Goal: Information Seeking & Learning: Understand process/instructions

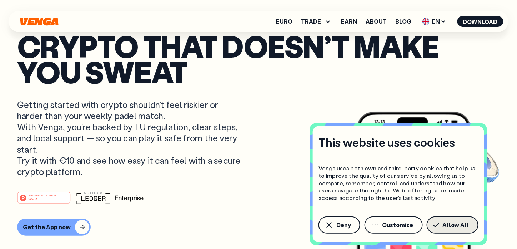
click at [454, 224] on span "Allow All" at bounding box center [456, 225] width 27 height 6
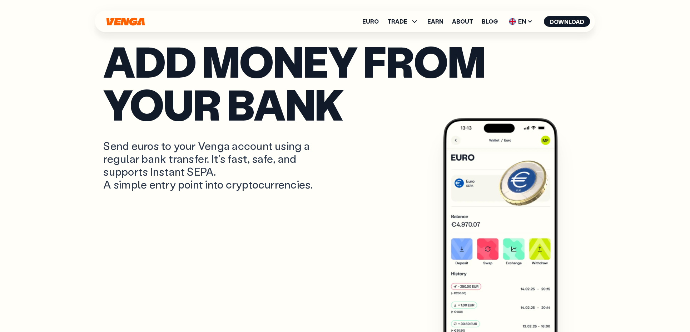
scroll to position [191, 0]
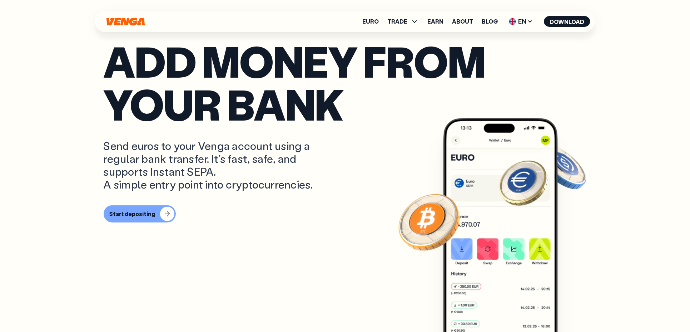
click at [517, 182] on img at bounding box center [501, 237] width 114 height 239
click at [137, 213] on div "Start depositing" at bounding box center [132, 213] width 46 height 7
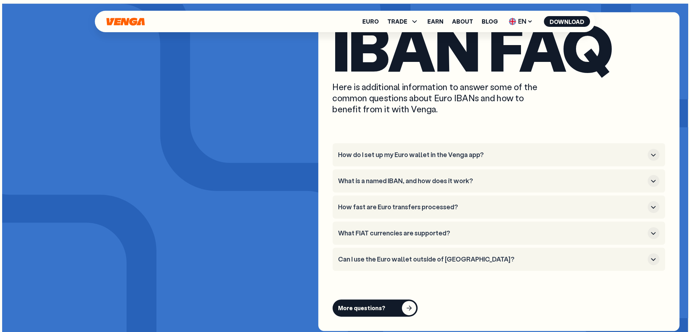
scroll to position [2671, 0]
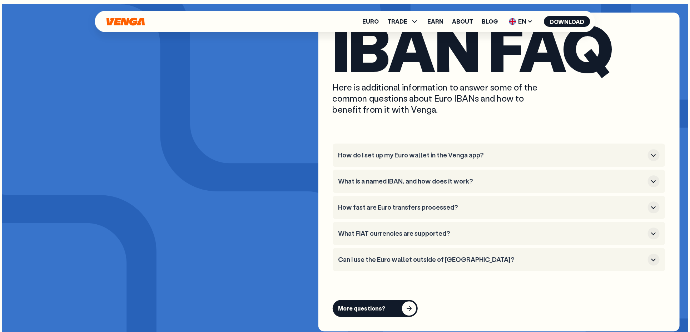
click at [415, 151] on h3 "How do I set up my Euro wallet in the Venga app?" at bounding box center [491, 155] width 307 height 8
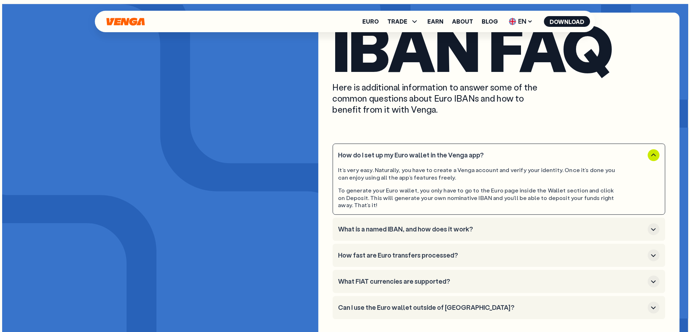
click at [415, 151] on h3 "How do I set up my Euro wallet in the Venga app?" at bounding box center [491, 155] width 307 height 8
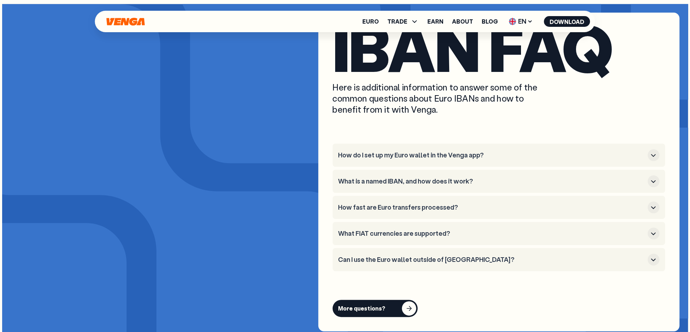
click at [404, 177] on h3 "What is a named IBAN, and how does it work?" at bounding box center [491, 181] width 307 height 8
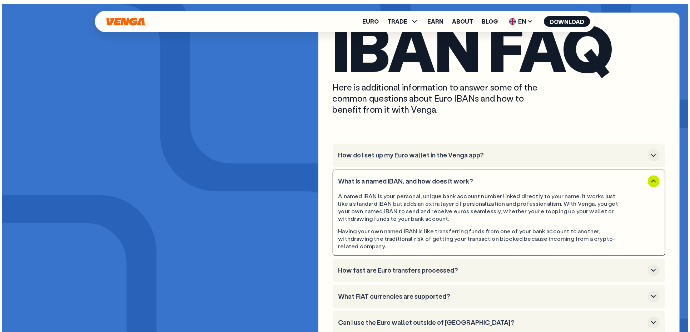
drag, startPoint x: 404, startPoint y: 166, endPoint x: 406, endPoint y: 203, distance: 37.6
click at [406, 203] on li "What is a named IBAN, and how does it work? A named IBAN is your personal, uniq…" at bounding box center [499, 212] width 333 height 86
click at [406, 198] on div "A named IBAN is your personal, unique bank account number linked directly to yo…" at bounding box center [478, 207] width 281 height 30
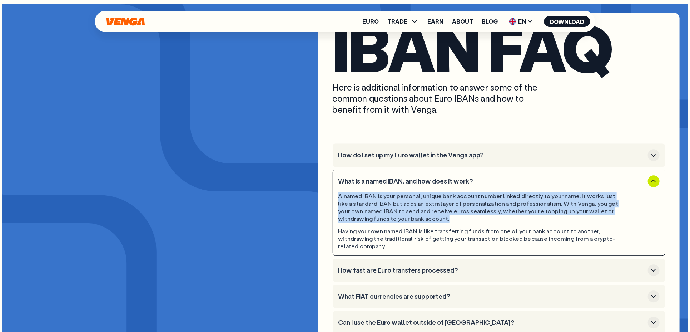
drag, startPoint x: 448, startPoint y: 204, endPoint x: 339, endPoint y: 185, distance: 110.7
click at [339, 192] on div "A named IBAN is your personal, unique bank account number linked directly to yo…" at bounding box center [478, 207] width 281 height 30
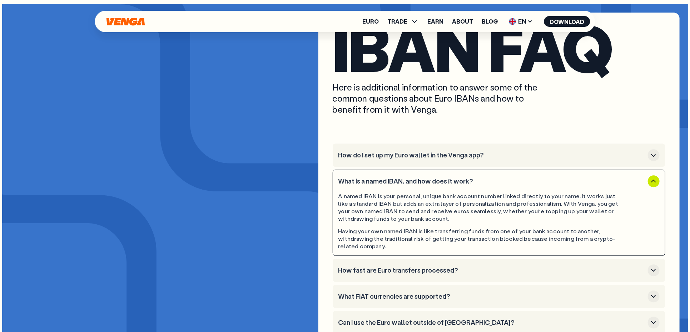
click at [351, 177] on h3 "What is a named IBAN, and how does it work?" at bounding box center [491, 181] width 307 height 8
